Goal: Task Accomplishment & Management: Manage account settings

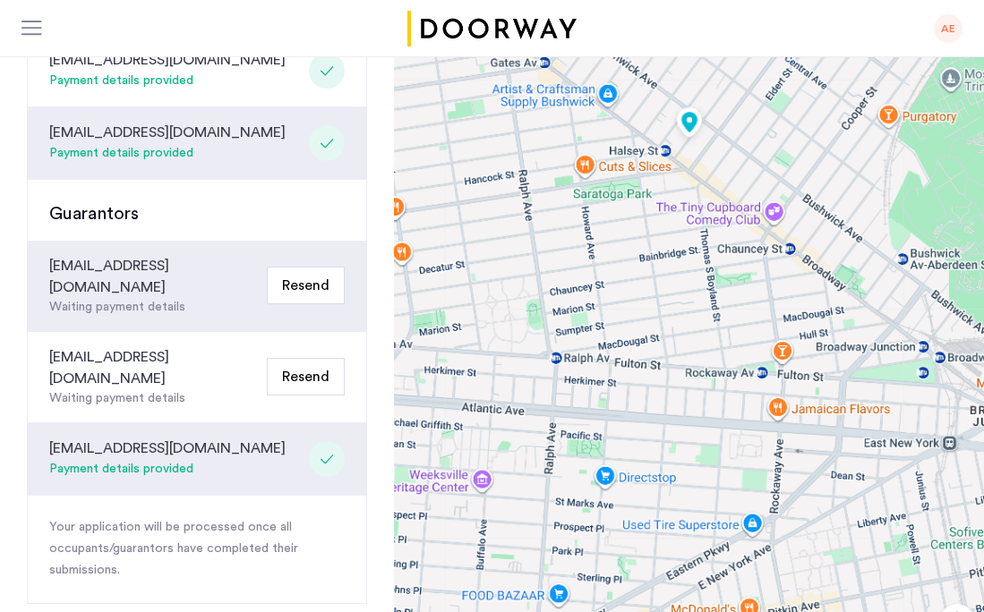
scroll to position [488, 0]
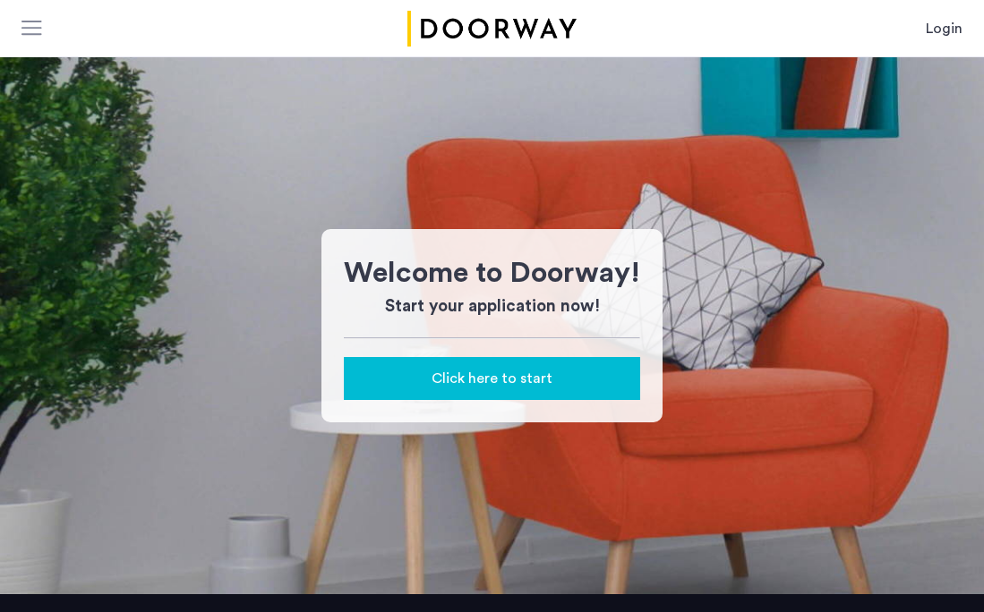
scroll to position [229, 0]
click at [940, 27] on link "Login" at bounding box center [943, 28] width 37 height 21
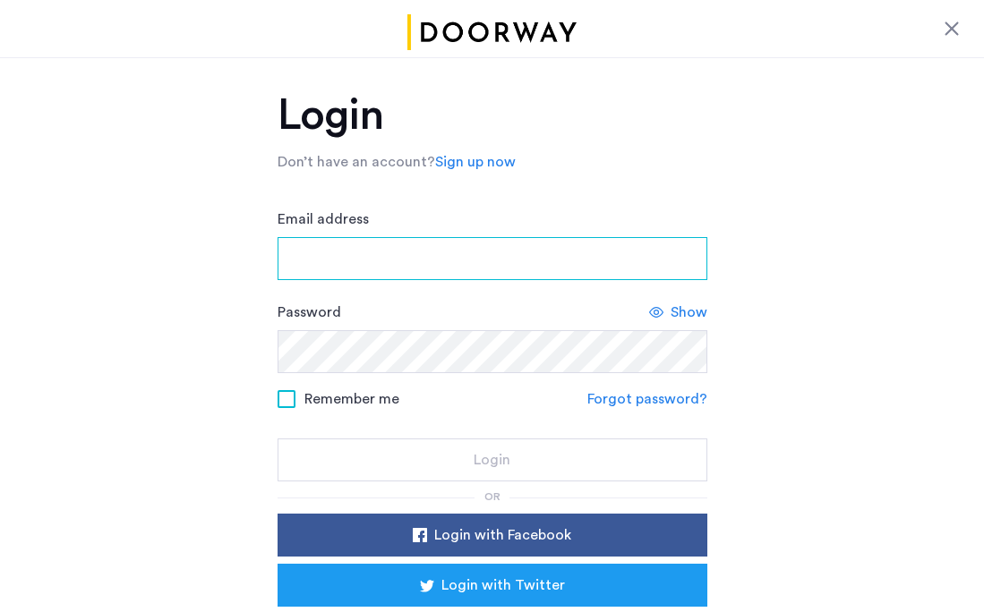
click at [514, 252] on input "Email address" at bounding box center [492, 258] width 430 height 43
type input "**********"
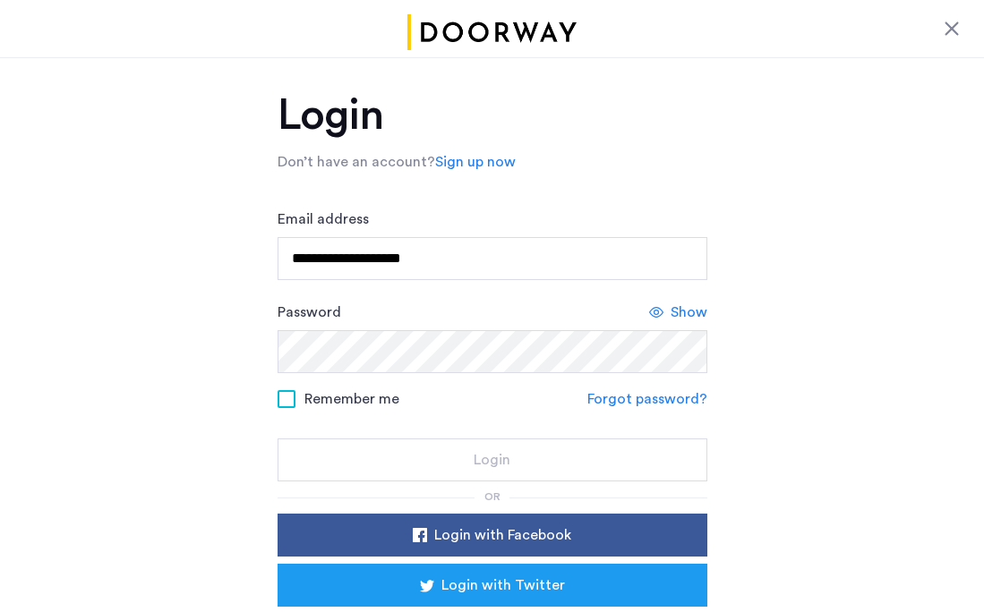
click at [644, 397] on form "**********" at bounding box center [492, 345] width 430 height 273
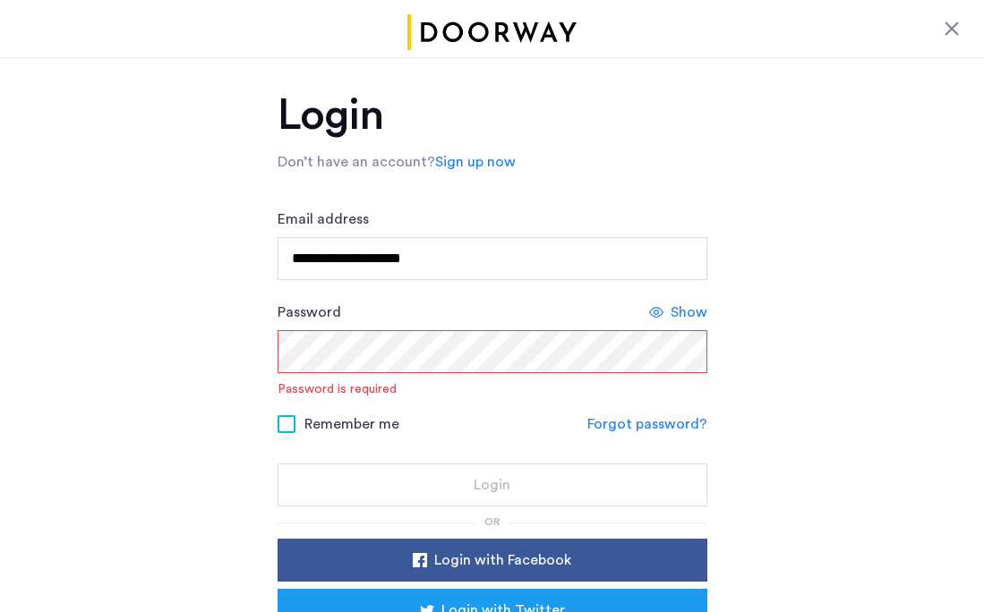
click at [625, 428] on link "Forgot password?" at bounding box center [647, 424] width 120 height 21
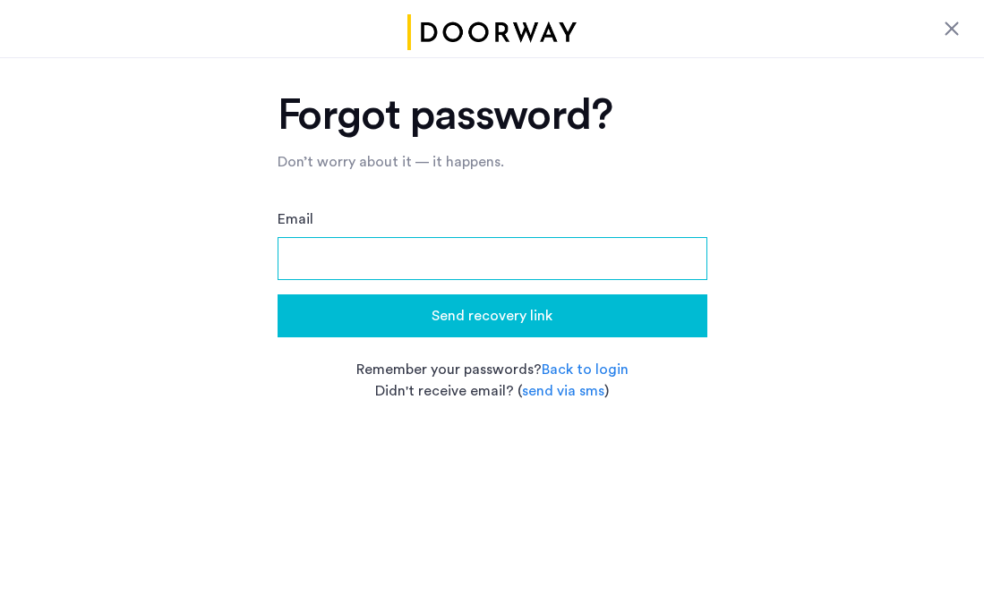
click at [576, 273] on input "Email" at bounding box center [492, 258] width 430 height 43
type input "**********"
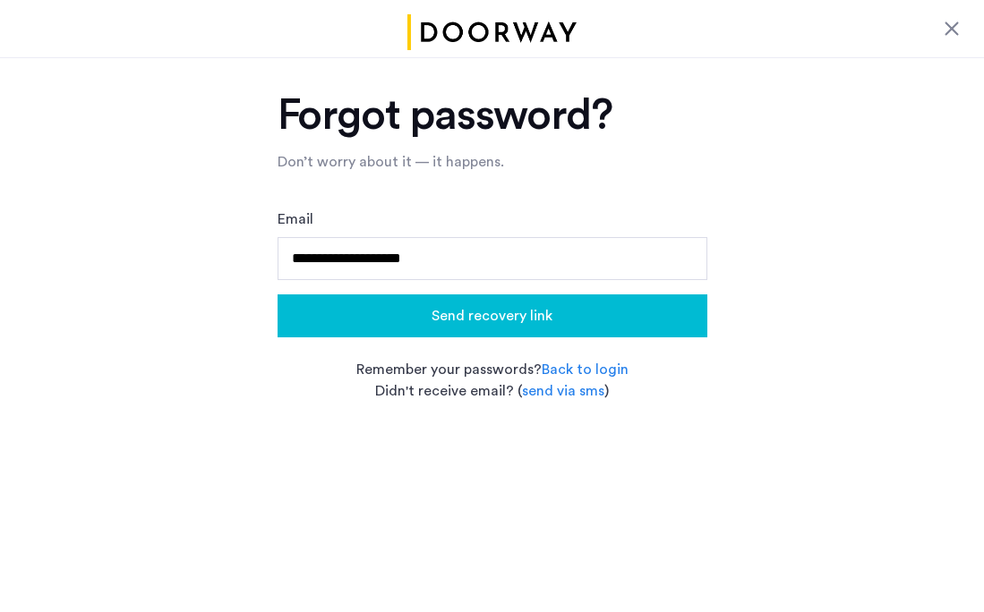
click at [514, 320] on span "Send recovery link" at bounding box center [491, 315] width 121 height 21
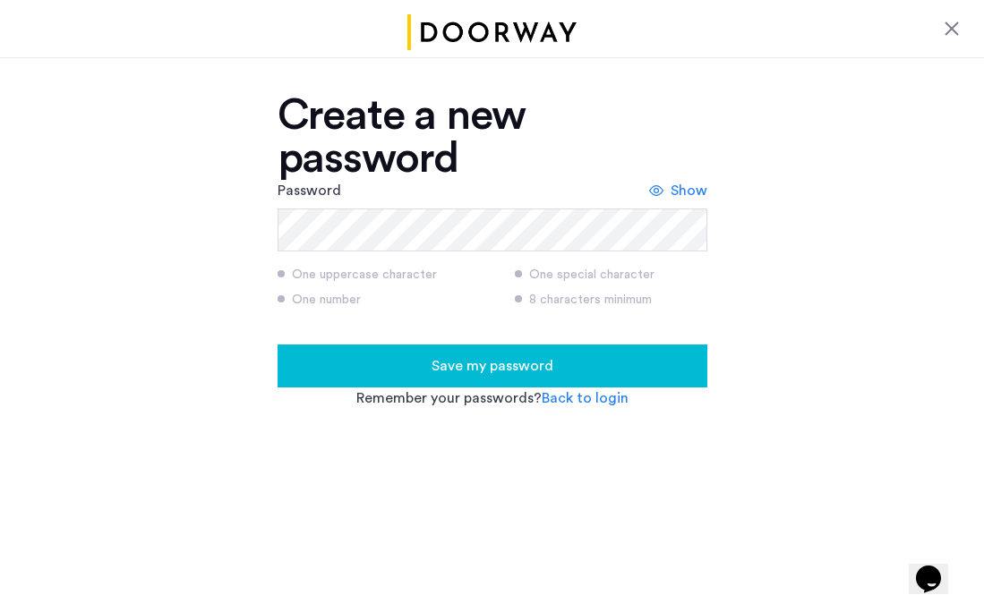
click at [475, 369] on span "Save my password" at bounding box center [492, 365] width 122 height 21
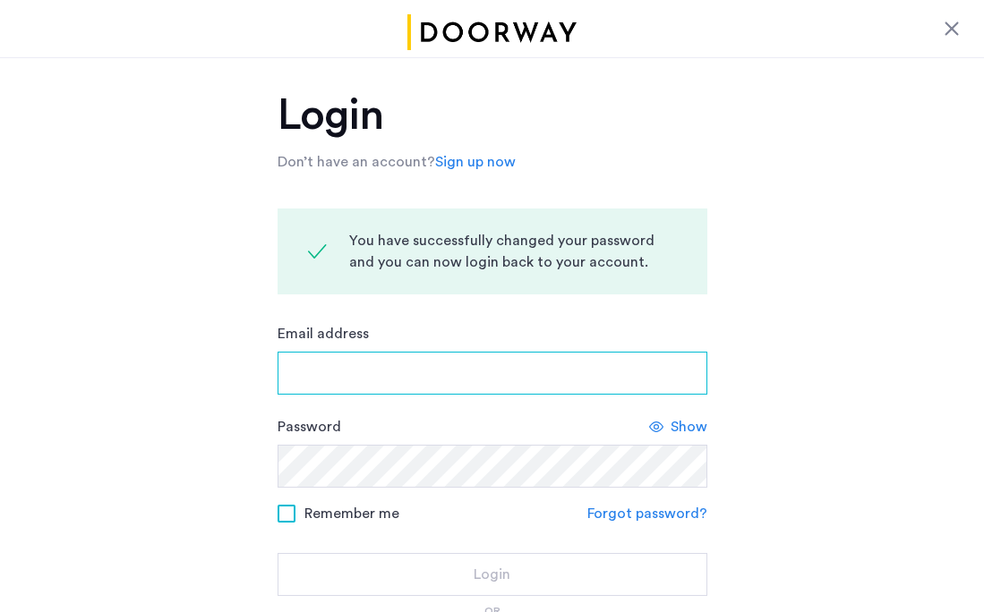
click at [475, 369] on input "Email address" at bounding box center [492, 373] width 430 height 43
type input "**********"
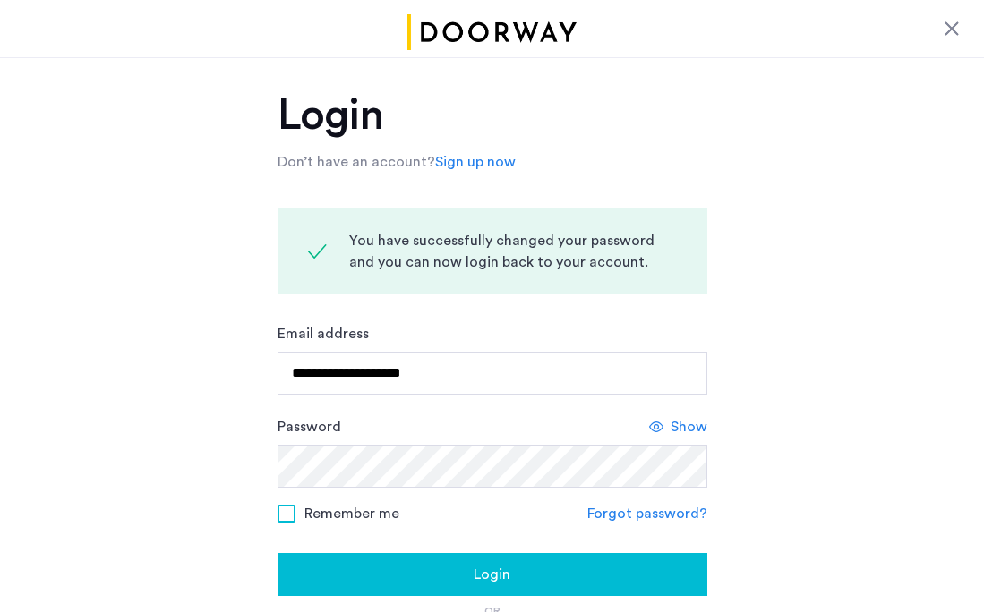
click at [336, 517] on span "Remember me" at bounding box center [351, 513] width 95 height 21
click at [358, 571] on div "Login" at bounding box center [492, 574] width 401 height 21
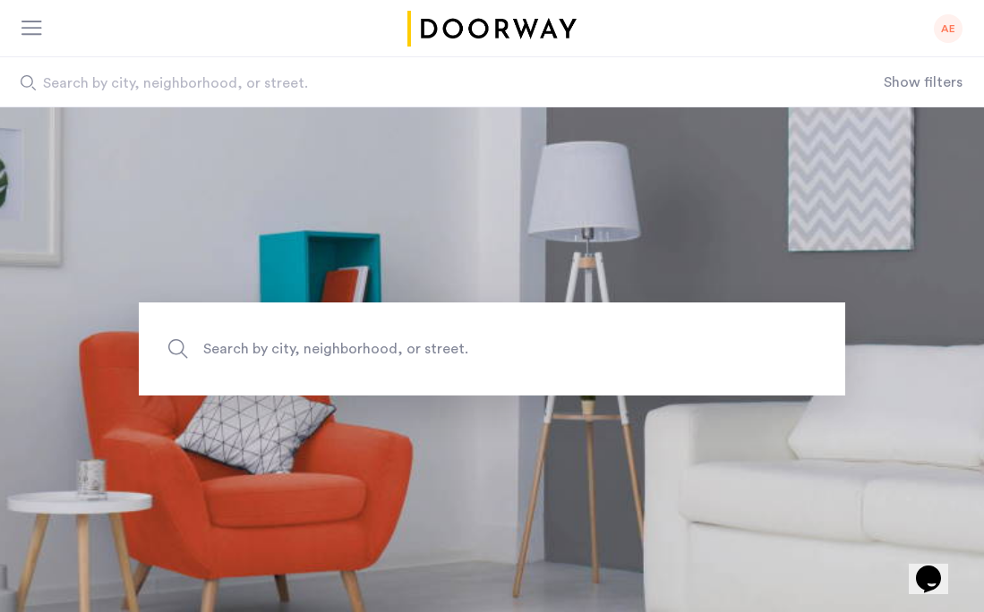
click at [957, 31] on div "AE" at bounding box center [948, 28] width 29 height 29
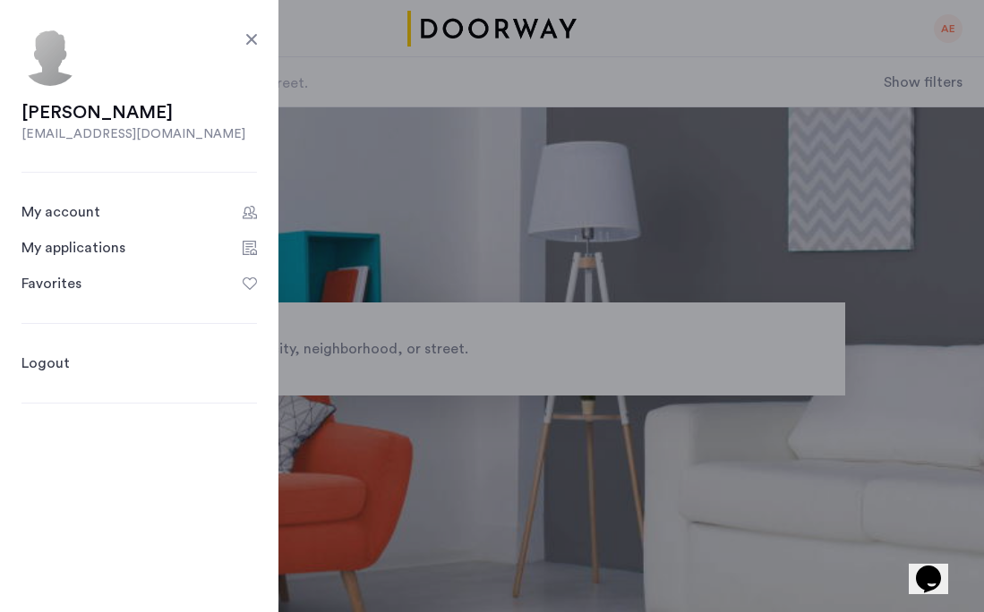
click at [58, 248] on div "My applications" at bounding box center [73, 247] width 104 height 21
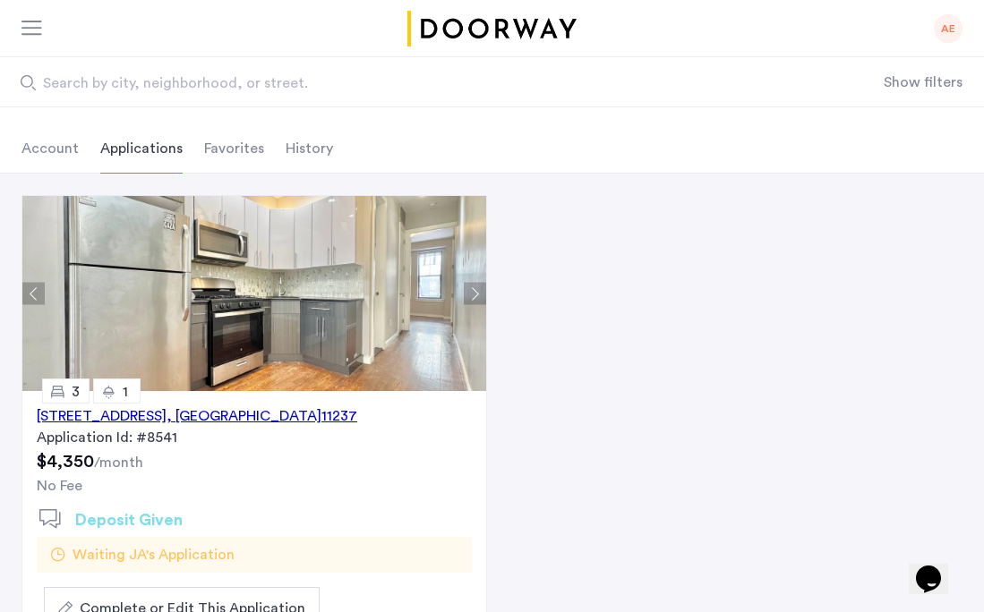
scroll to position [44, 0]
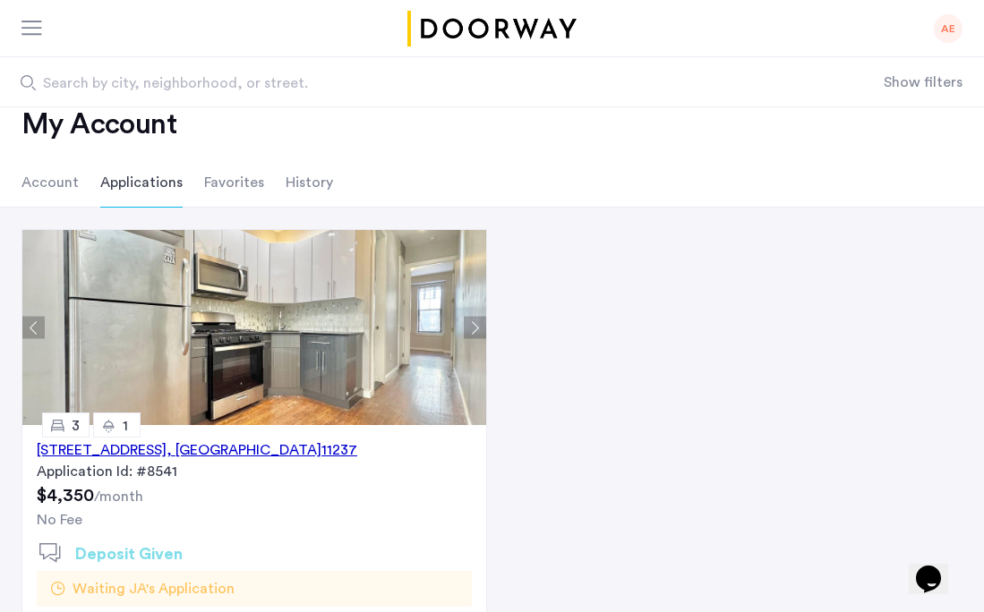
click at [475, 330] on button "Next apartment" at bounding box center [475, 328] width 22 height 22
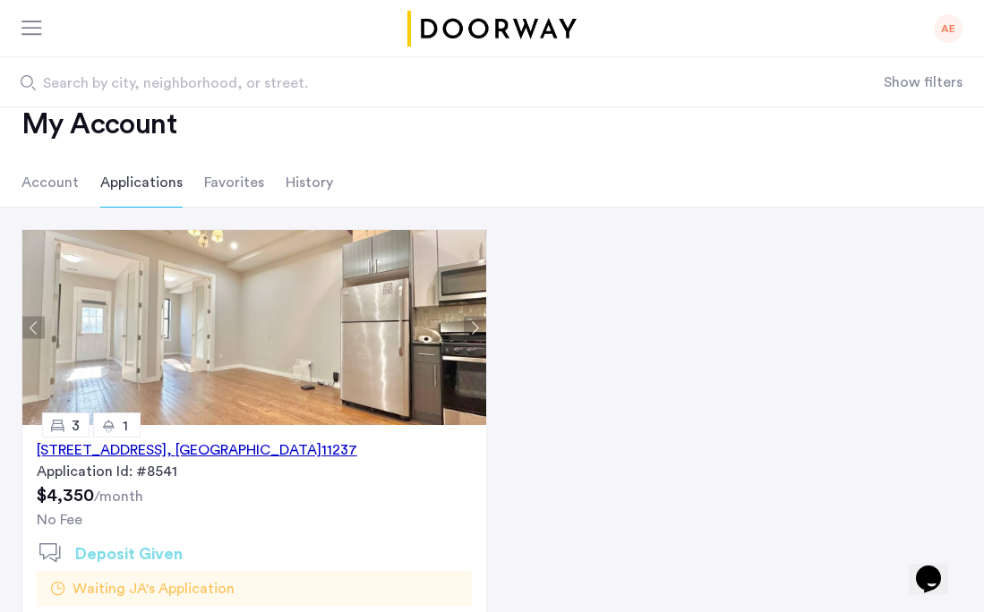
click at [475, 331] on button "Next apartment" at bounding box center [475, 328] width 22 height 22
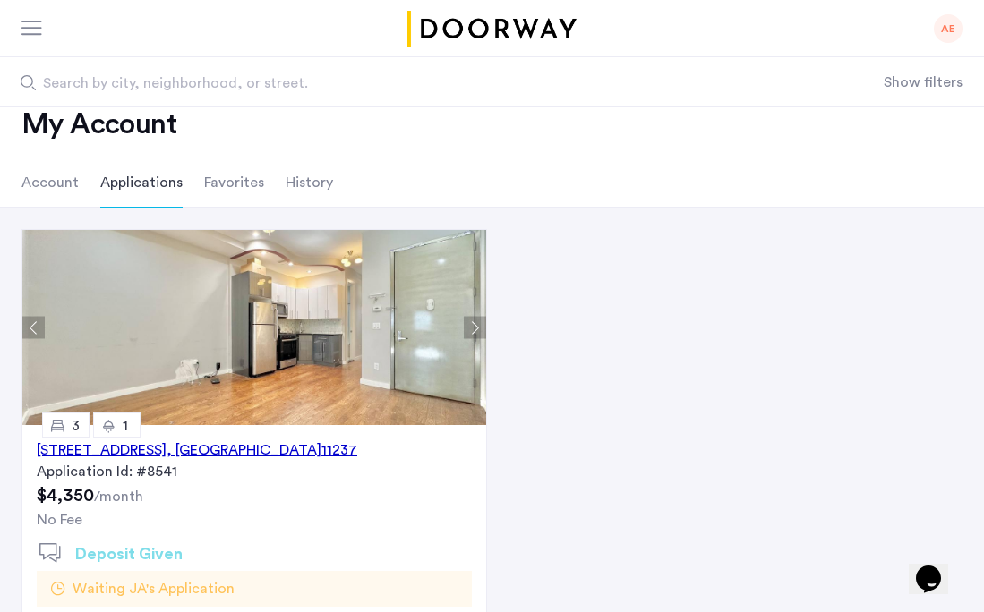
click at [475, 332] on button "Next apartment" at bounding box center [475, 328] width 22 height 22
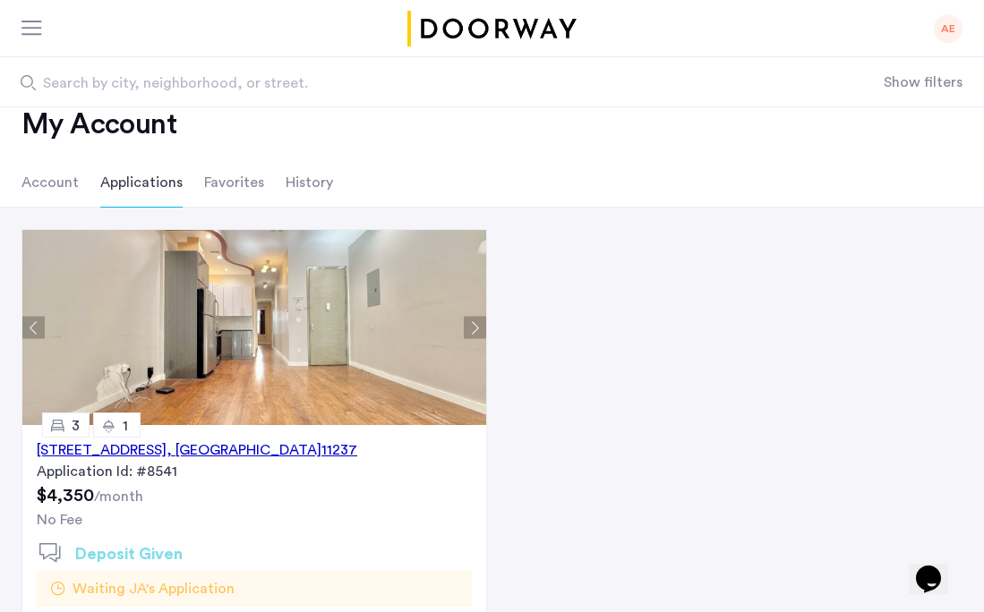
click at [40, 328] on button "Previous apartment" at bounding box center [33, 328] width 22 height 22
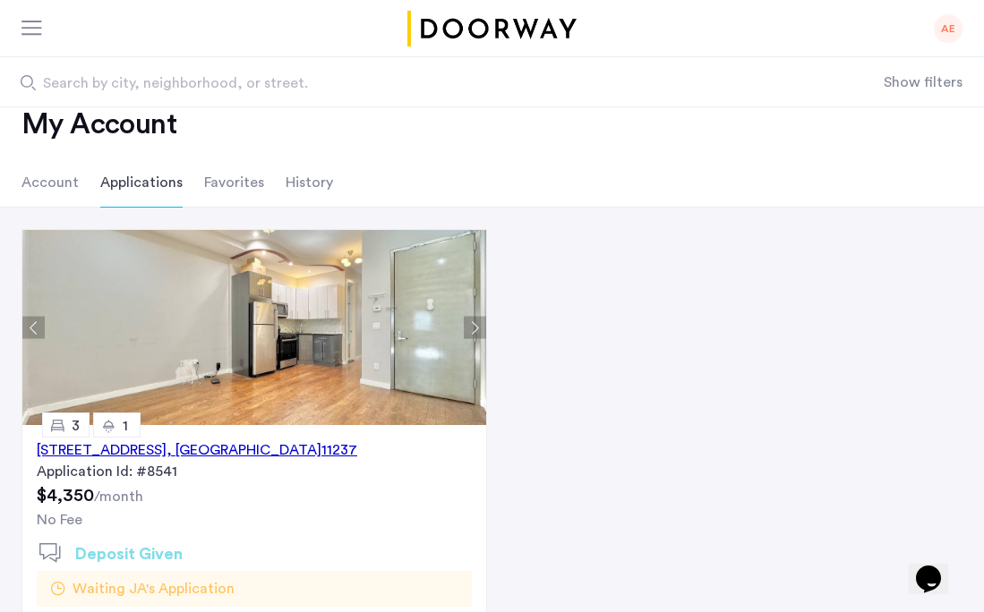
click at [468, 321] on button "Next apartment" at bounding box center [475, 328] width 22 height 22
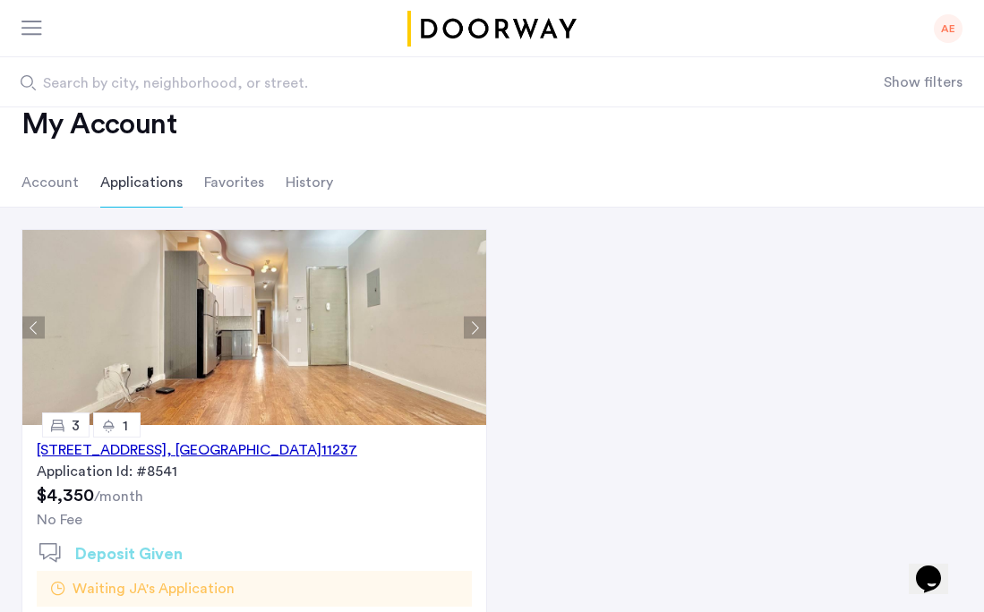
click at [468, 321] on button "Next apartment" at bounding box center [475, 328] width 22 height 22
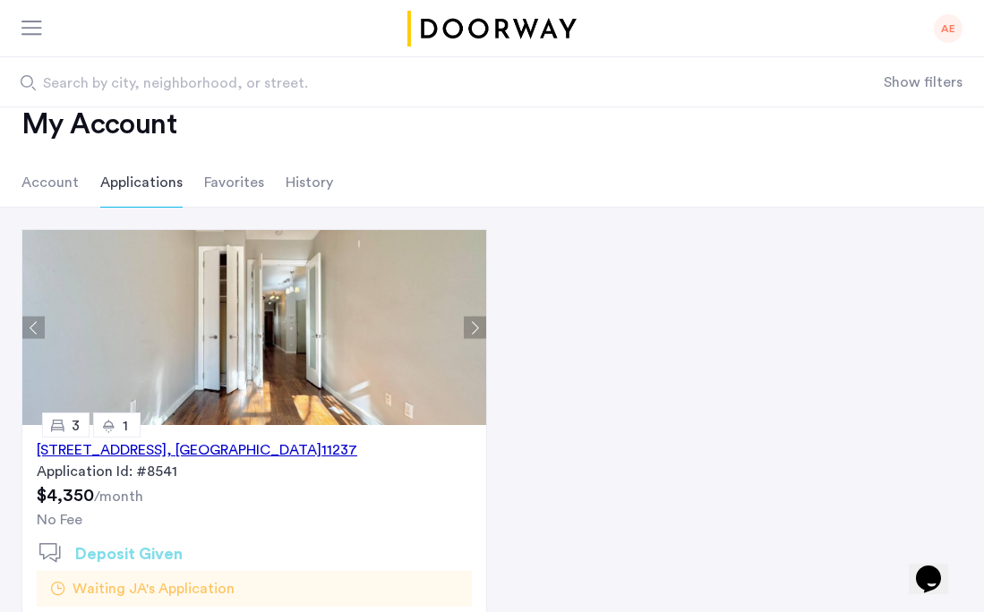
click at [468, 321] on button "Next apartment" at bounding box center [475, 328] width 22 height 22
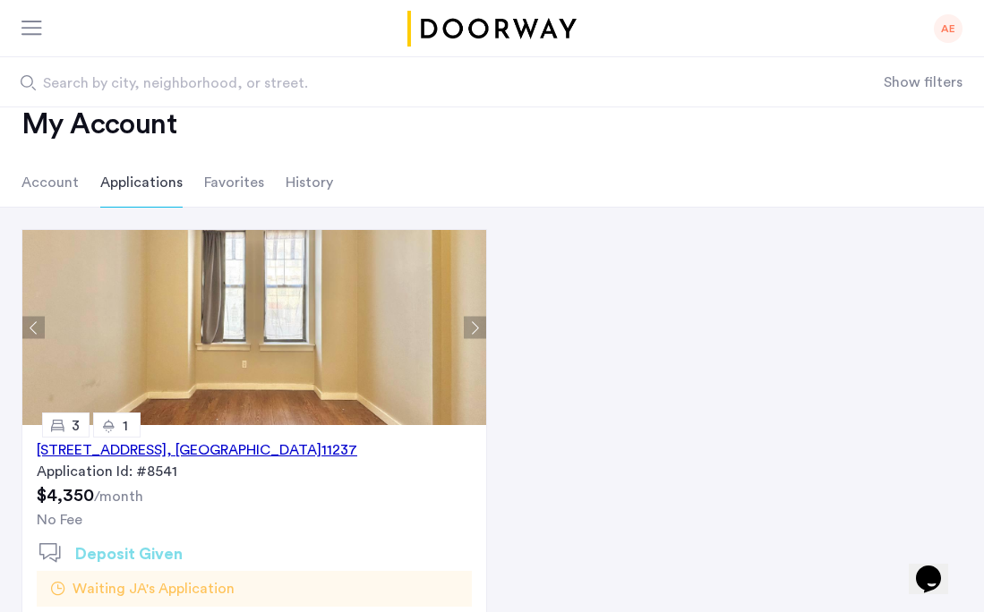
click at [468, 321] on button "Next apartment" at bounding box center [475, 328] width 22 height 22
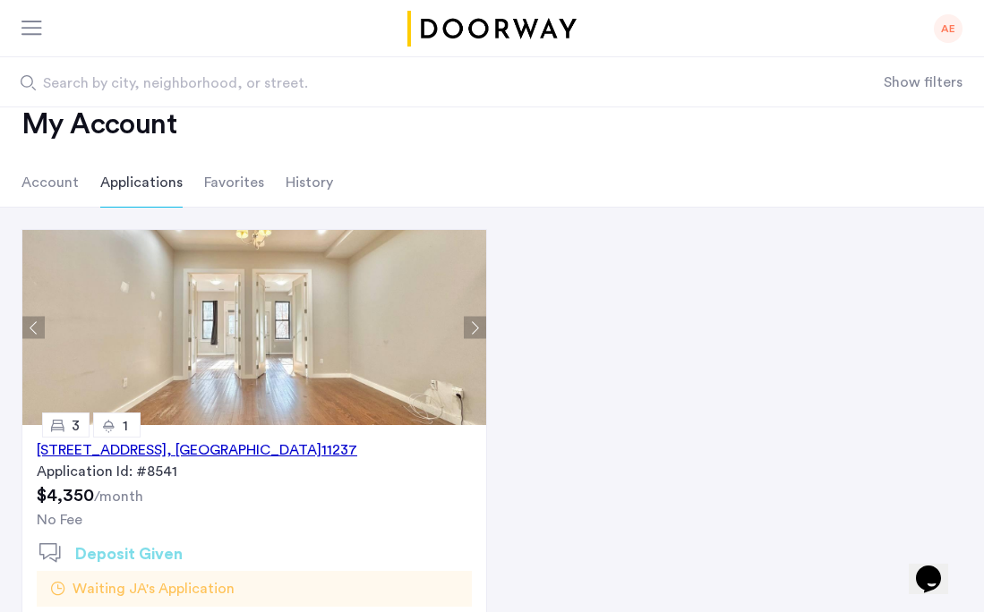
click at [468, 321] on button "Next apartment" at bounding box center [475, 328] width 22 height 22
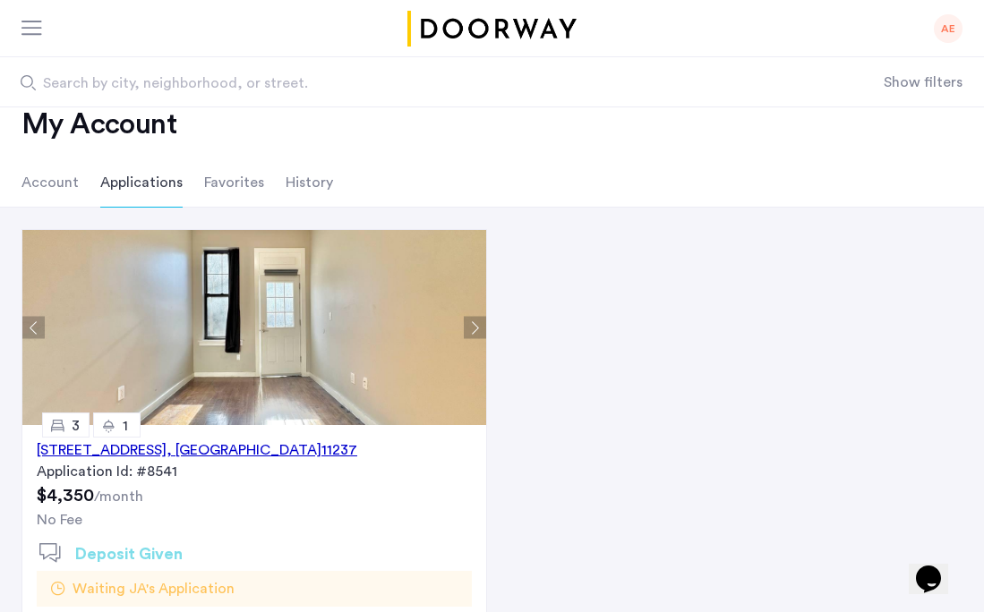
click at [468, 321] on button "Next apartment" at bounding box center [475, 328] width 22 height 22
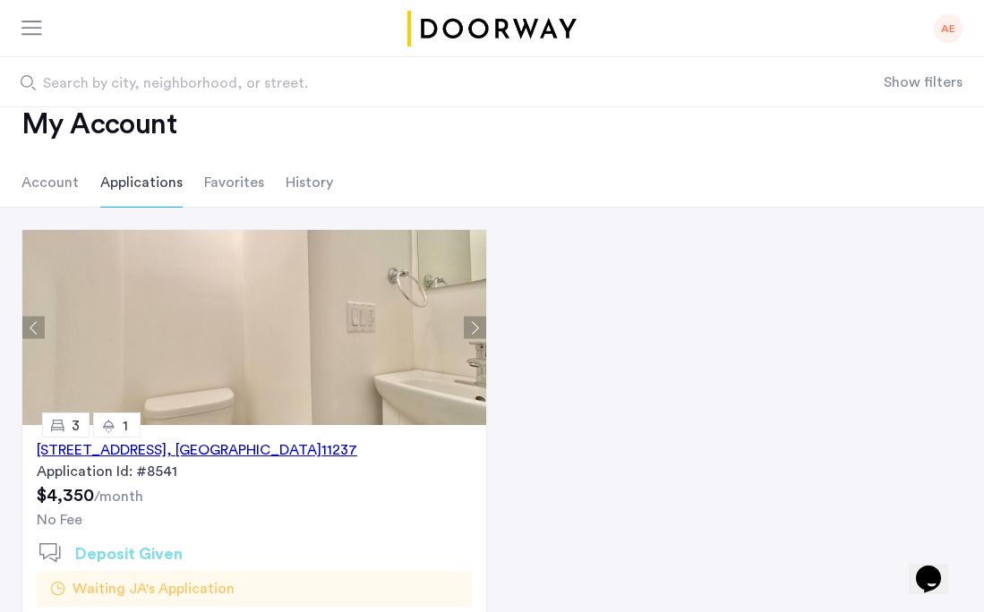
click at [468, 321] on button "Next apartment" at bounding box center [475, 328] width 22 height 22
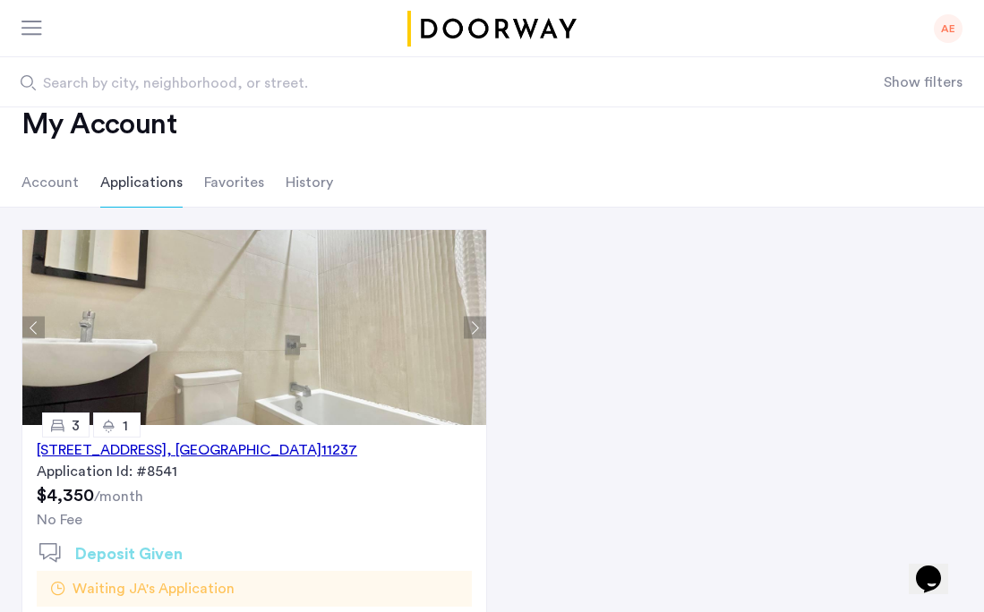
click at [468, 321] on button "Next apartment" at bounding box center [475, 328] width 22 height 22
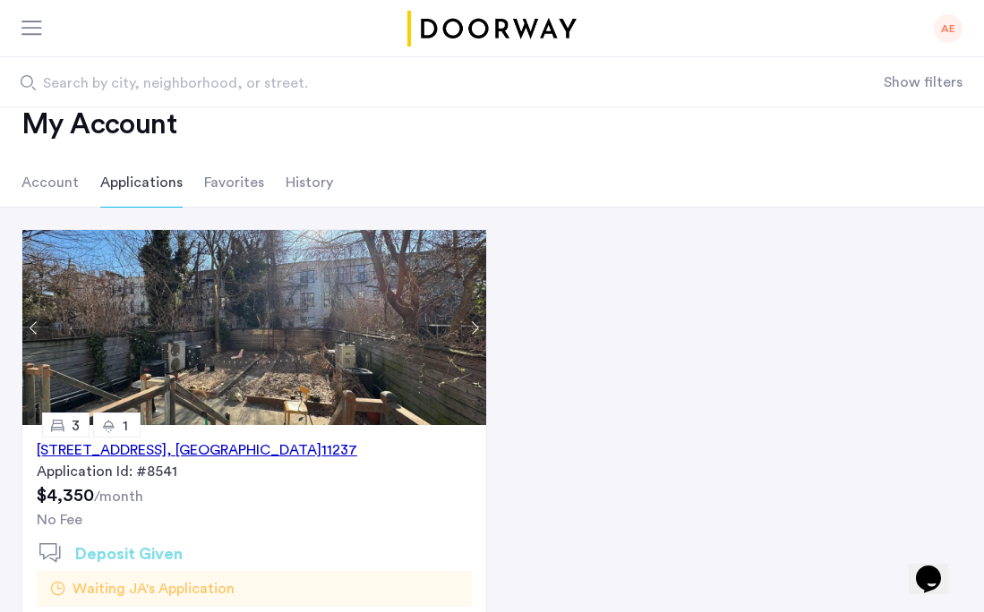
click at [468, 321] on button "Next apartment" at bounding box center [475, 328] width 22 height 22
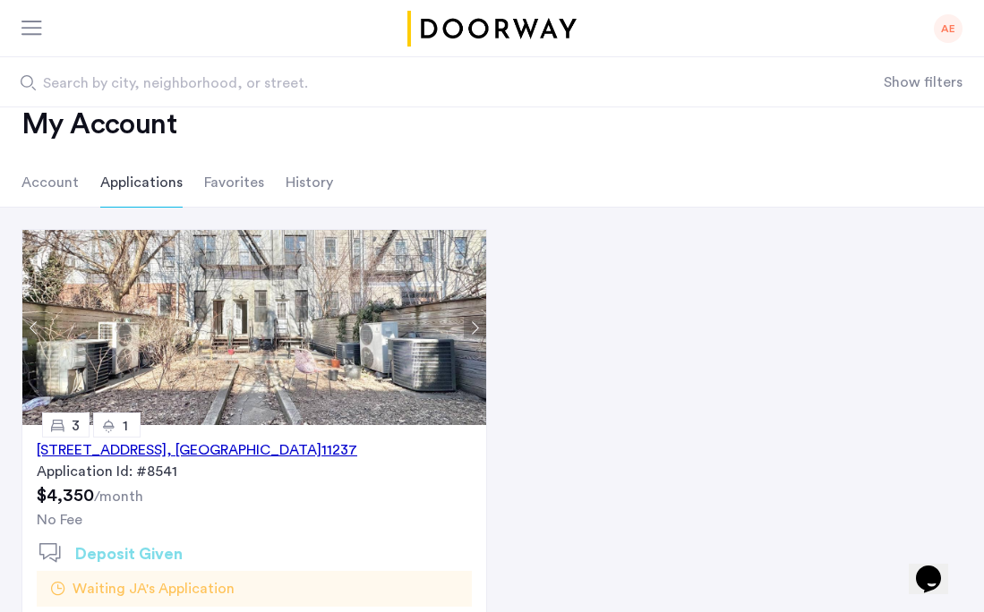
click at [469, 322] on button "Next apartment" at bounding box center [475, 328] width 22 height 22
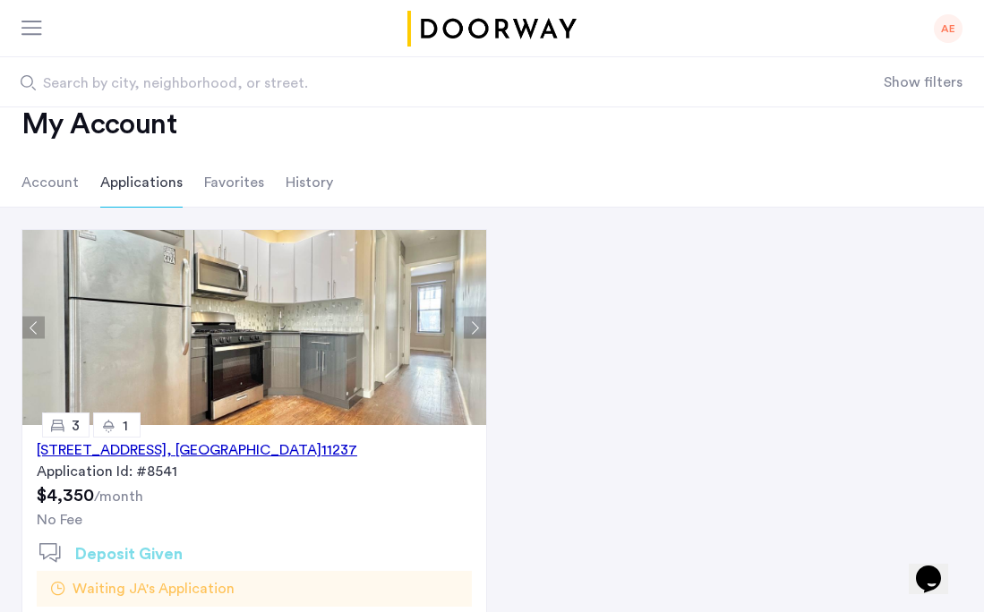
click at [317, 379] on img at bounding box center [254, 327] width 464 height 195
click at [268, 455] on div "188 Stockholm Street, Unit 2R, Brooklyn , NY 11237" at bounding box center [197, 449] width 320 height 21
